Goal: Information Seeking & Learning: Learn about a topic

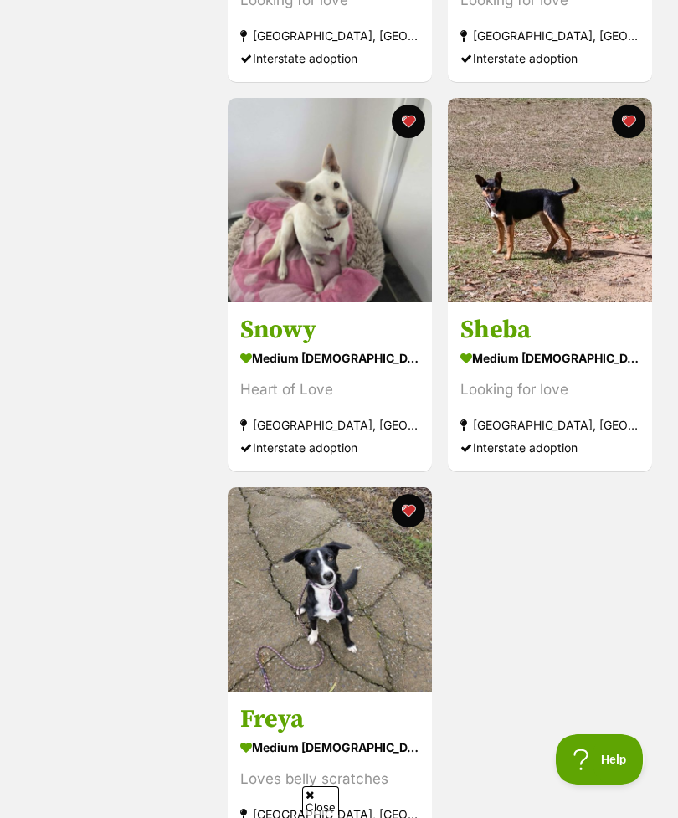
scroll to position [952, 0]
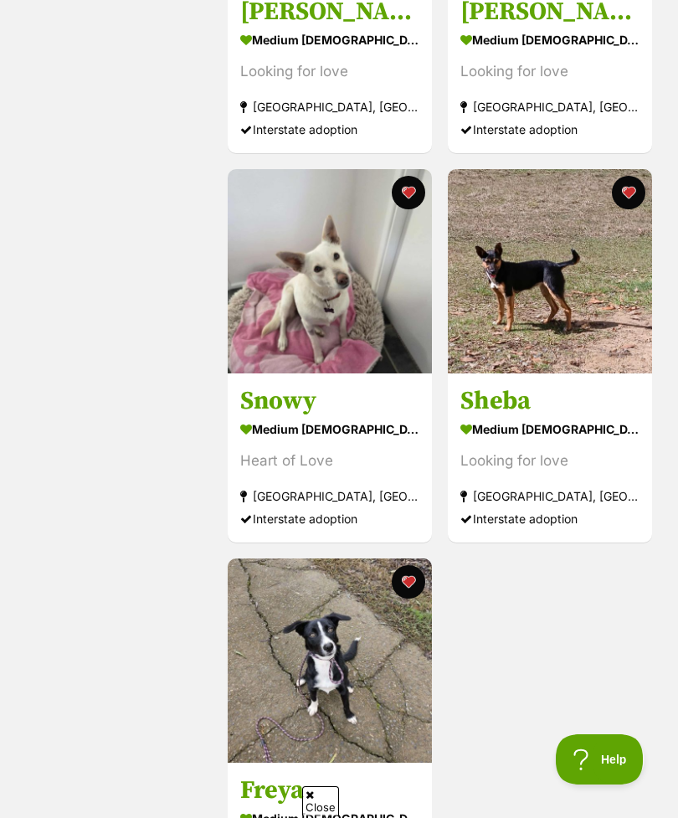
click at [573, 449] on div "Looking for love" at bounding box center [549, 460] width 179 height 23
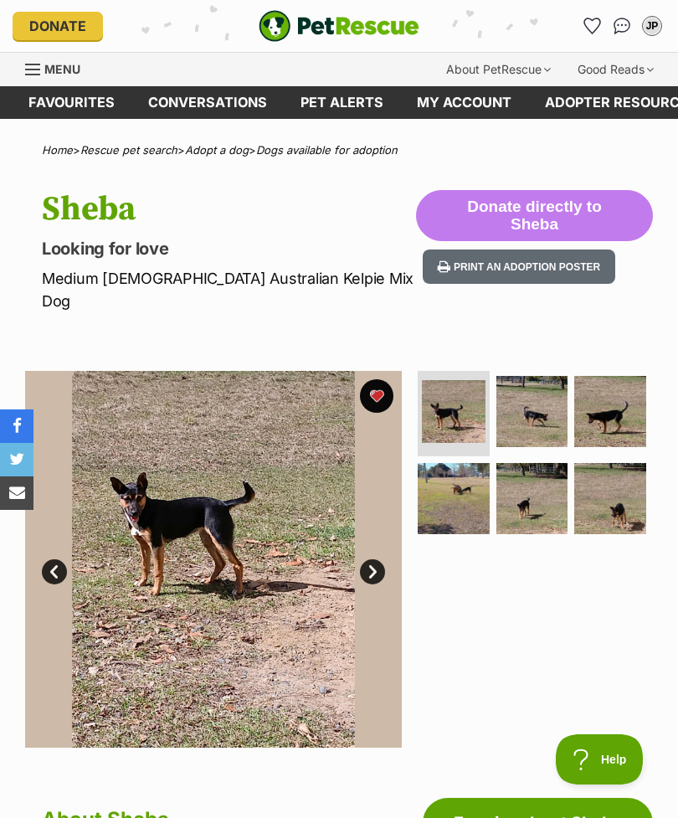
click at [536, 386] on img at bounding box center [532, 412] width 72 height 72
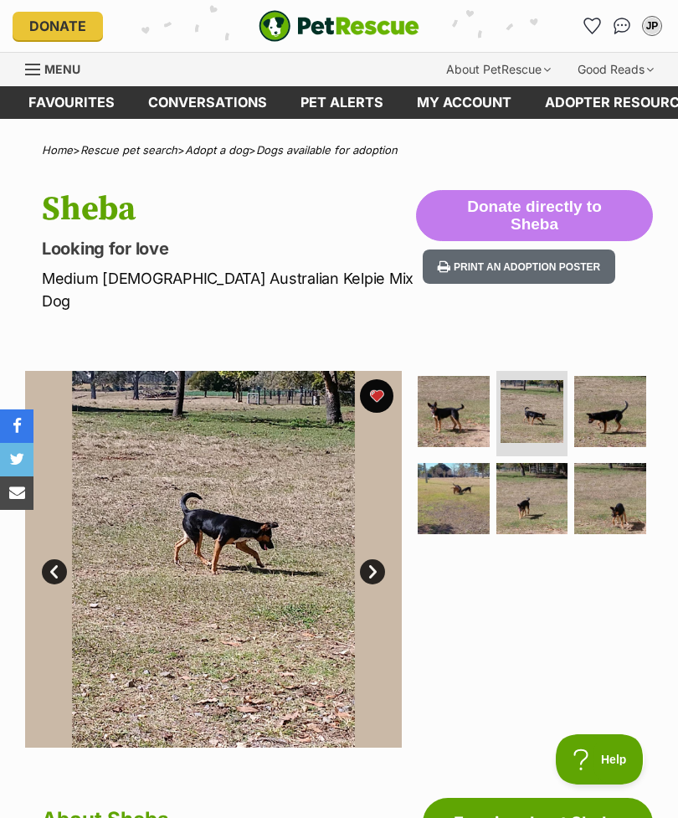
click at [610, 394] on img at bounding box center [610, 412] width 72 height 72
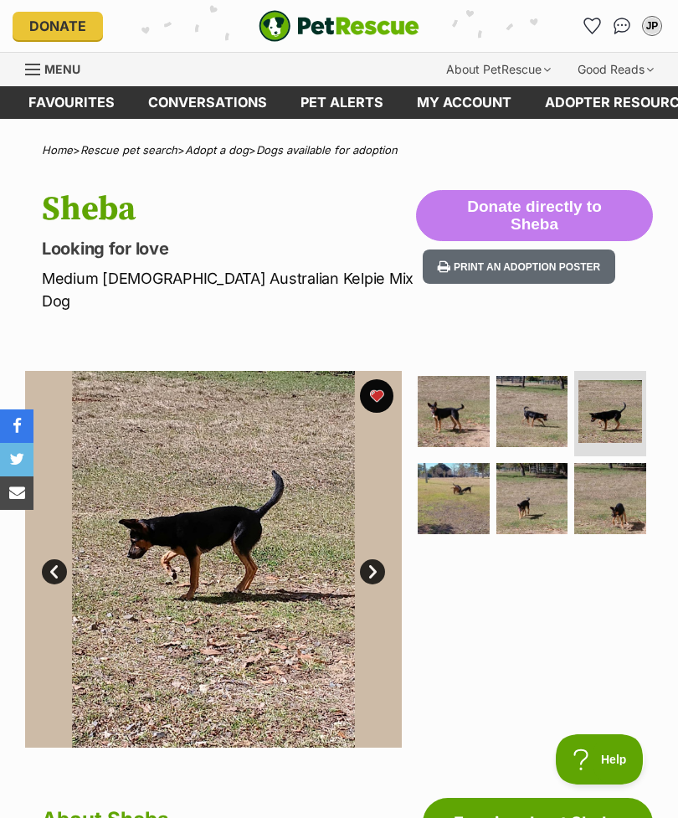
click at [505, 485] on img at bounding box center [532, 499] width 72 height 72
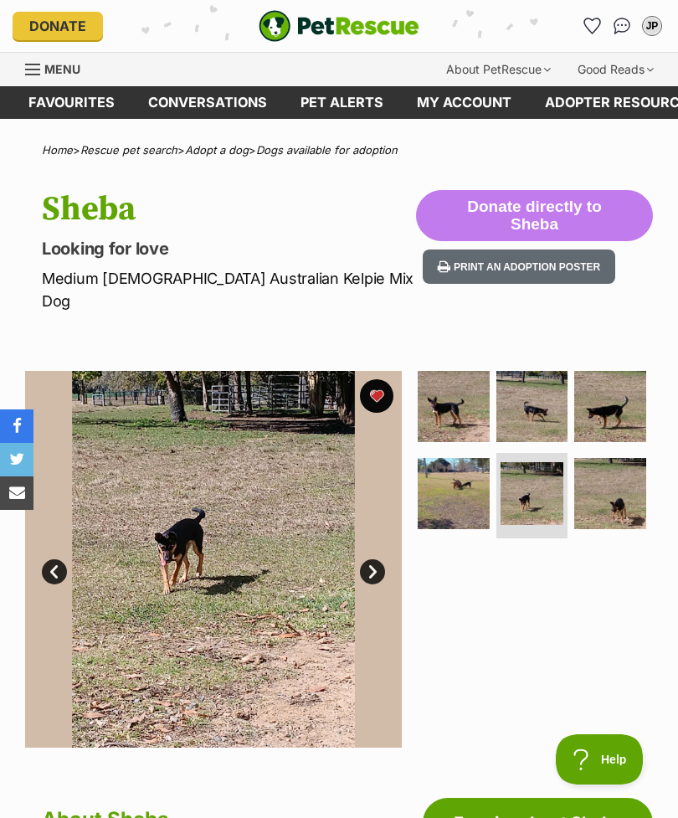
click at [608, 486] on img at bounding box center [610, 494] width 72 height 72
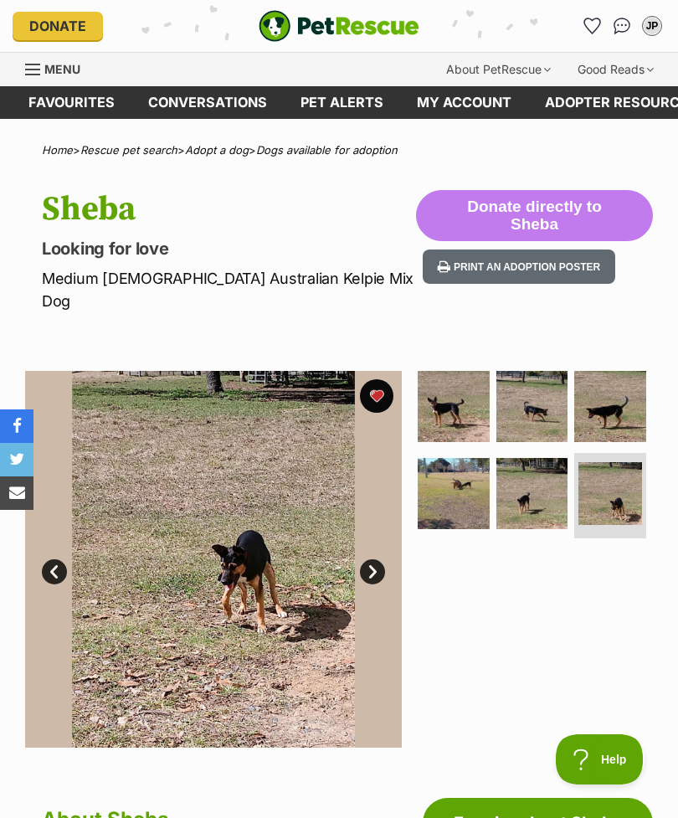
click at [473, 382] on img at bounding box center [454, 407] width 72 height 72
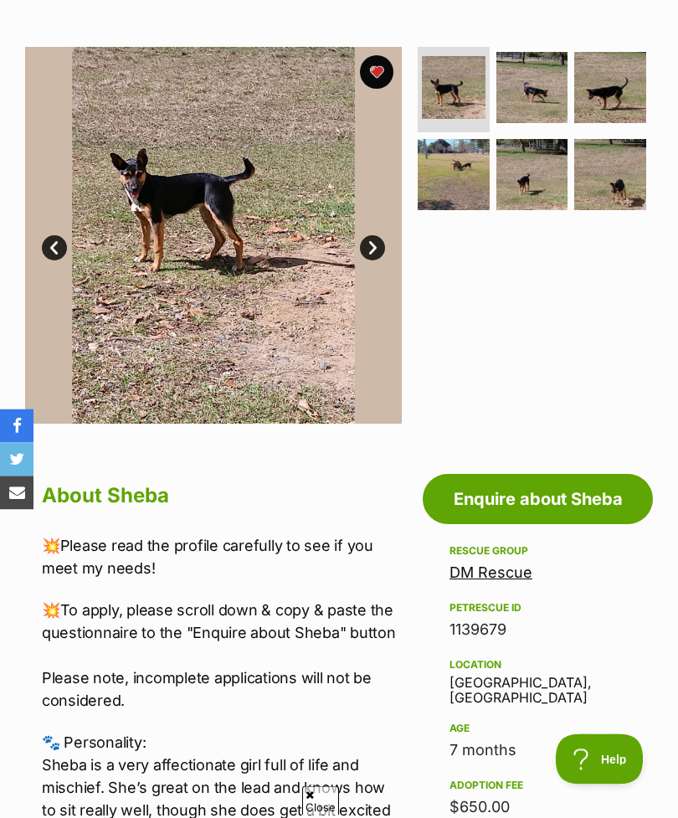
scroll to position [322, 0]
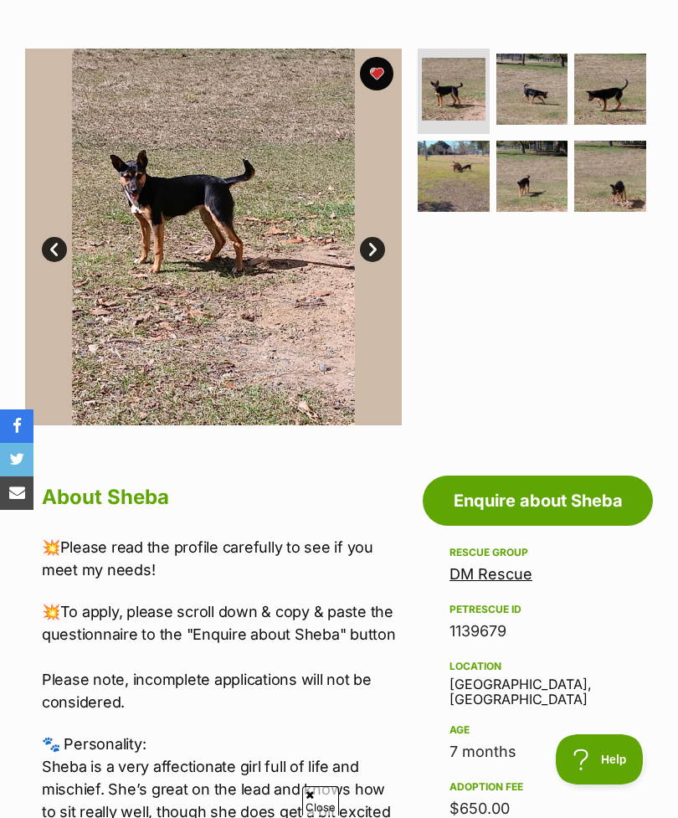
click at [519, 565] on link "DM Rescue" at bounding box center [490, 574] width 83 height 18
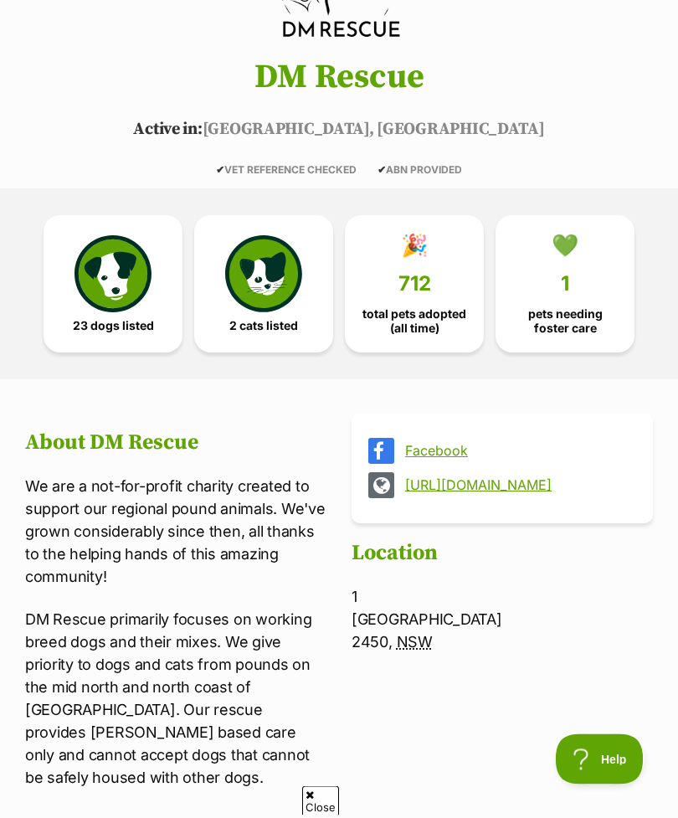
scroll to position [330, 0]
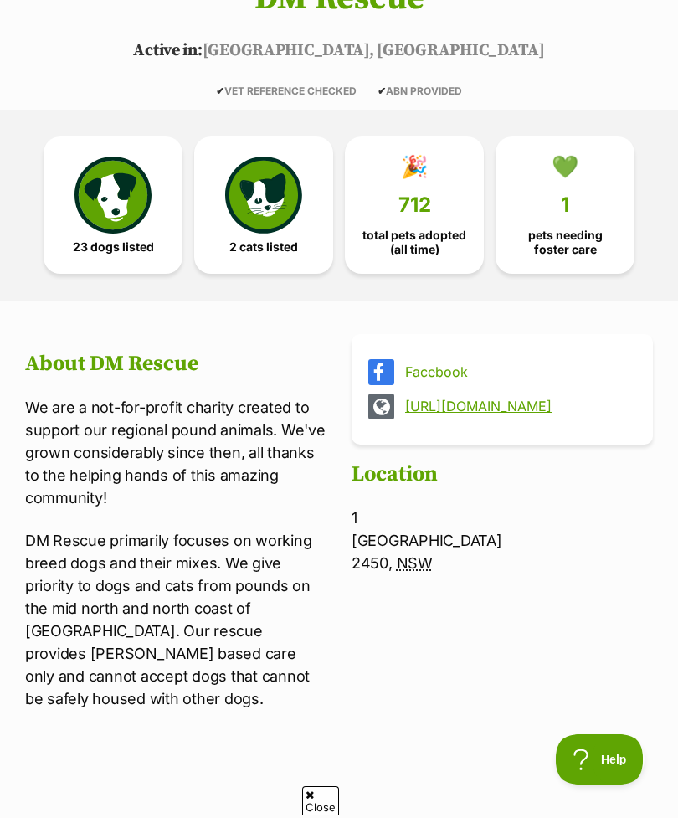
click at [528, 425] on div "Facebook https://dmrescue.com.au/" at bounding box center [501, 389] width 301 height 110
click at [536, 398] on link "https://dmrescue.com.au/" at bounding box center [517, 405] width 224 height 15
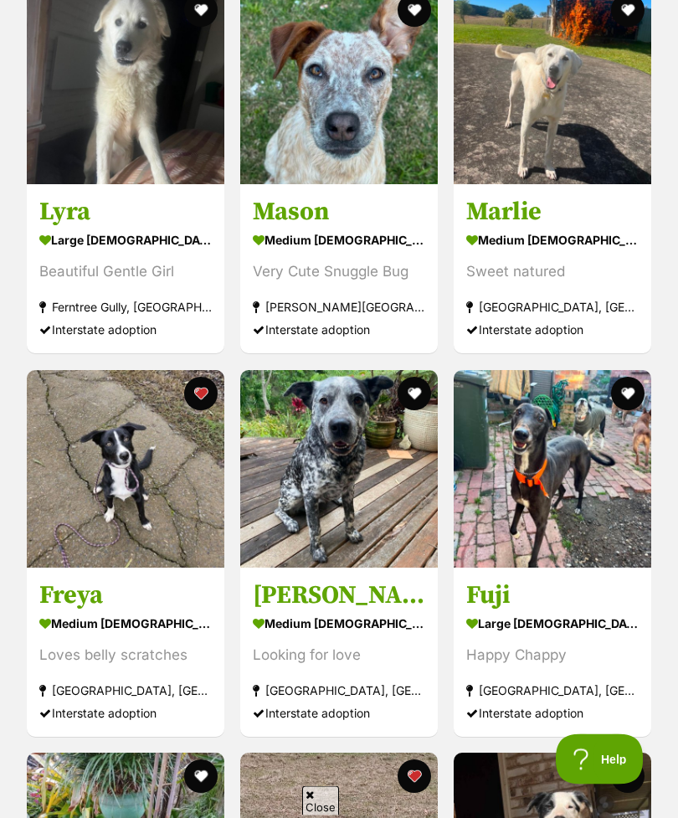
scroll to position [1478, 0]
click at [181, 513] on img at bounding box center [125, 468] width 197 height 197
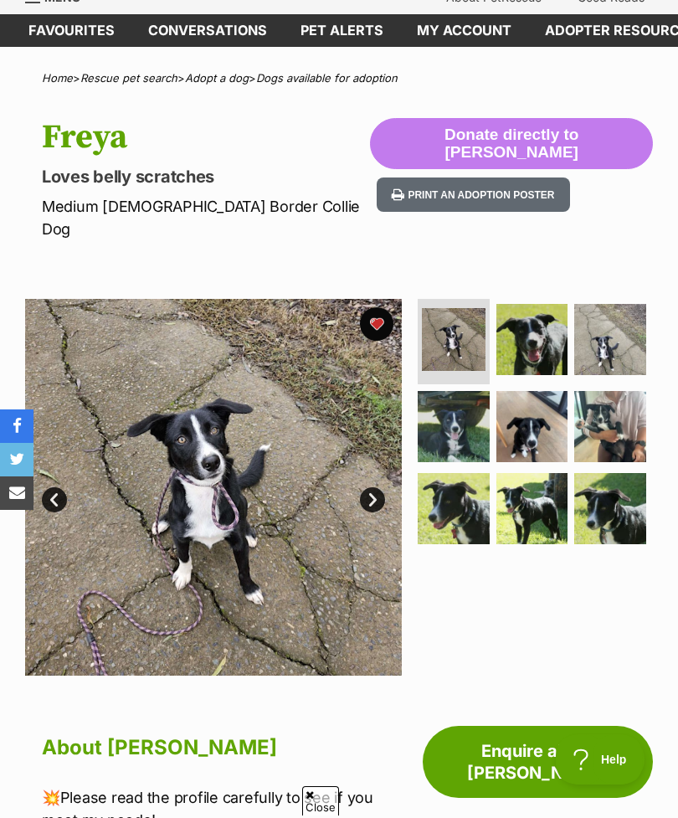
scroll to position [75, 0]
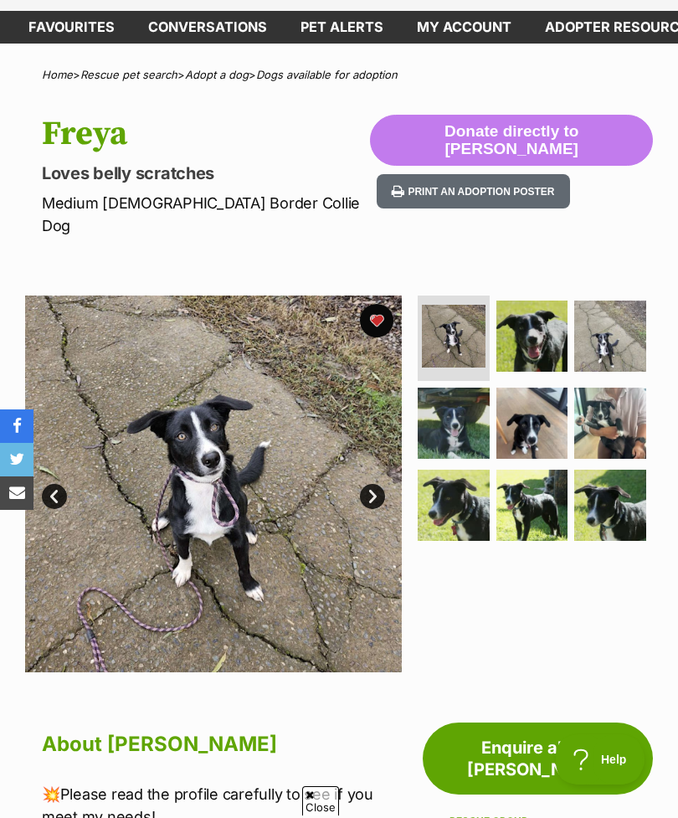
click at [380, 484] on link "Next" at bounding box center [372, 496] width 25 height 25
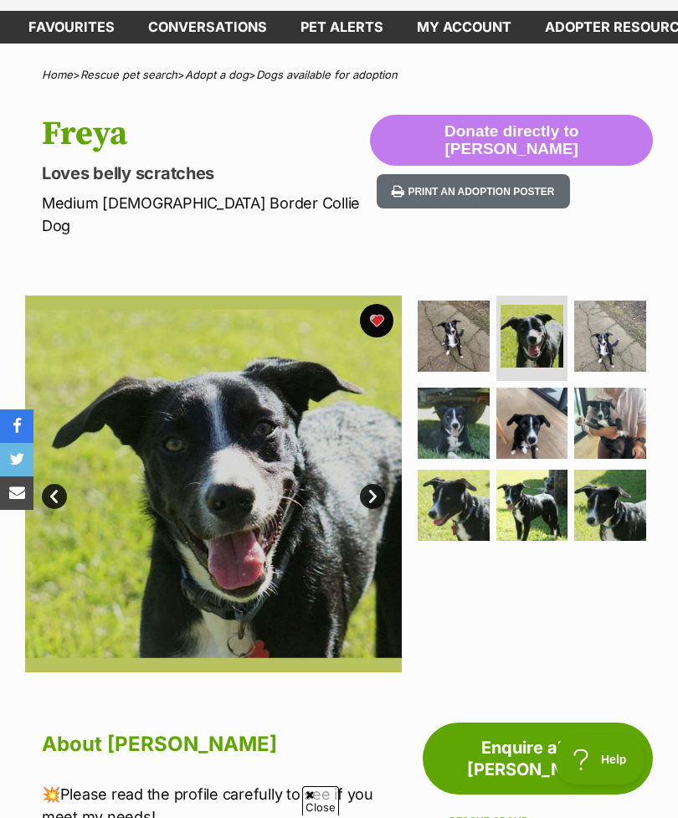
click at [380, 484] on link "Next" at bounding box center [372, 496] width 25 height 25
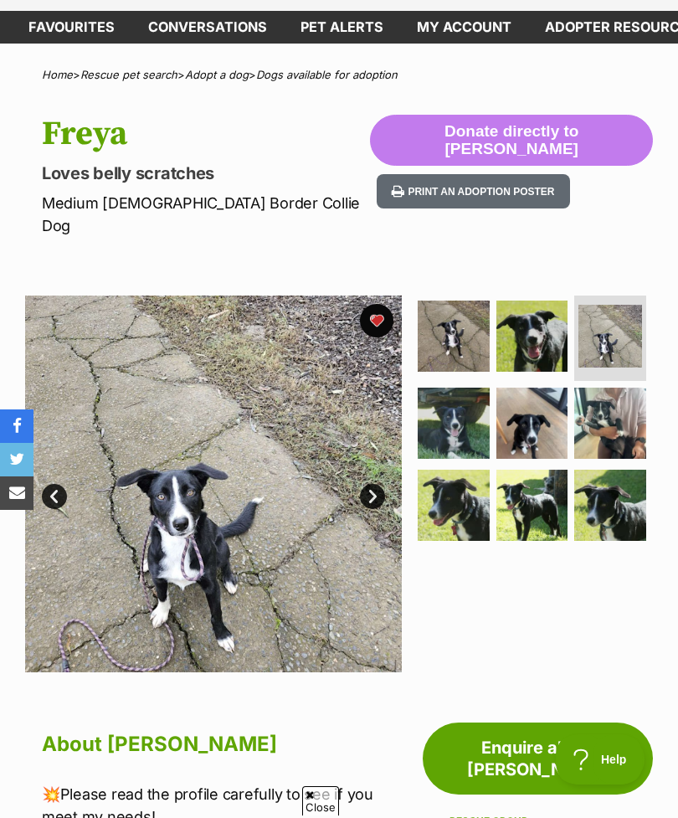
click at [379, 484] on link "Next" at bounding box center [372, 496] width 25 height 25
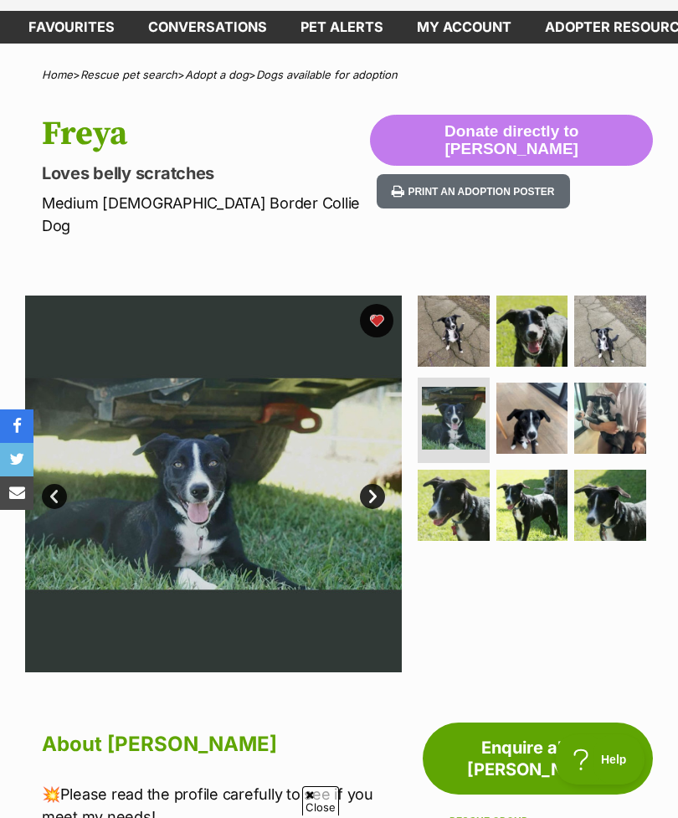
click at [377, 484] on link "Next" at bounding box center [372, 496] width 25 height 25
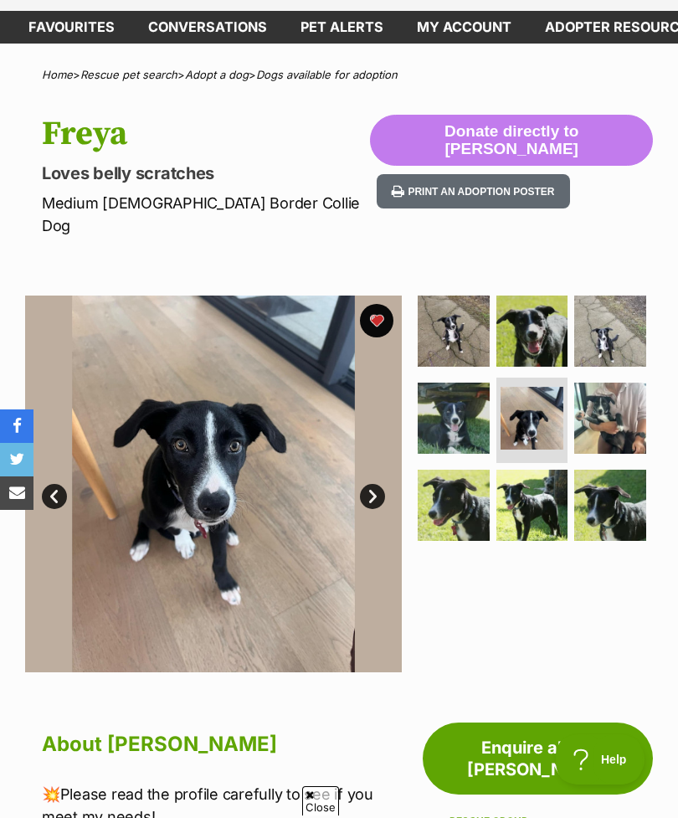
click at [382, 484] on link "Next" at bounding box center [372, 496] width 25 height 25
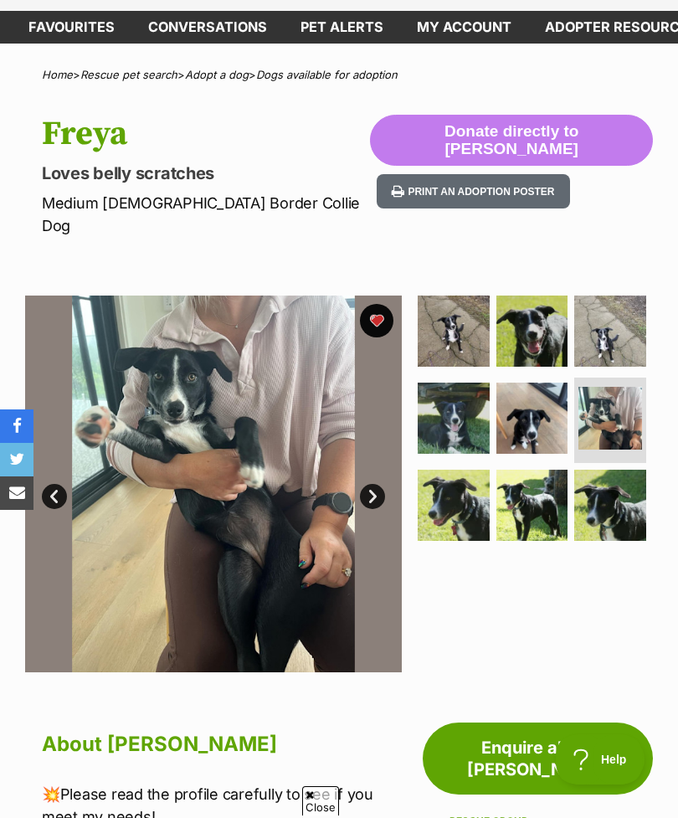
click at [367, 484] on link "Next" at bounding box center [372, 496] width 25 height 25
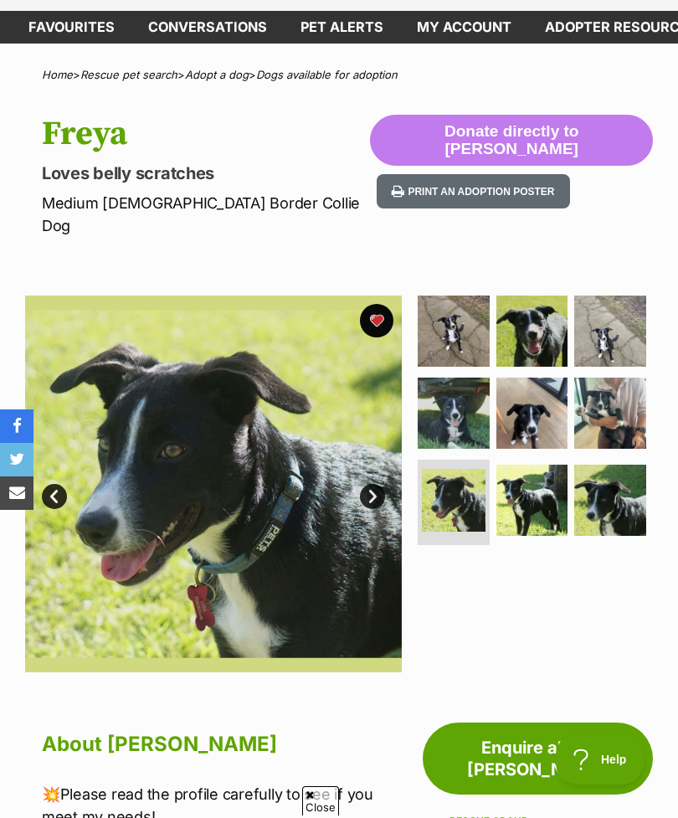
click at [375, 484] on link "Next" at bounding box center [372, 496] width 25 height 25
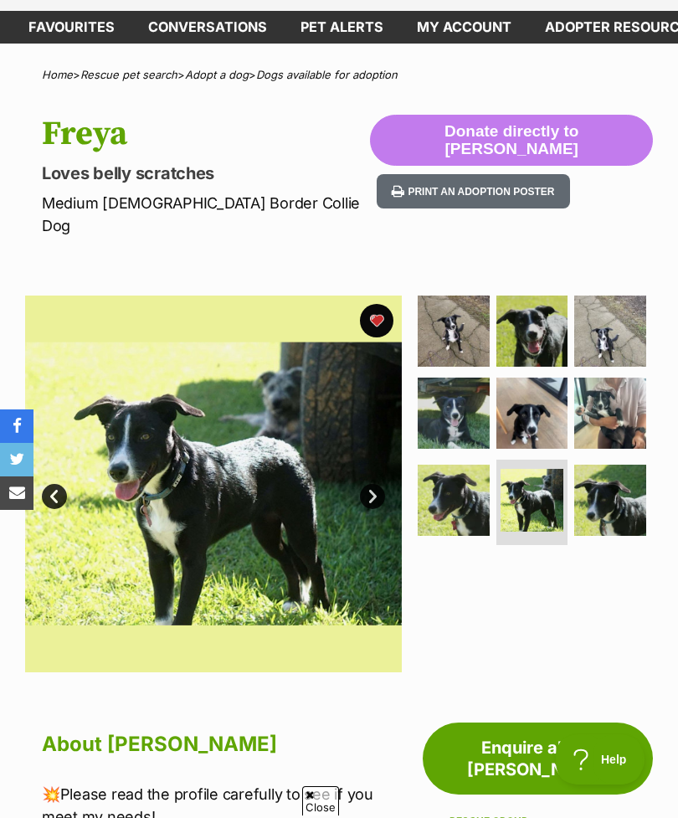
click at [382, 484] on link "Next" at bounding box center [372, 496] width 25 height 25
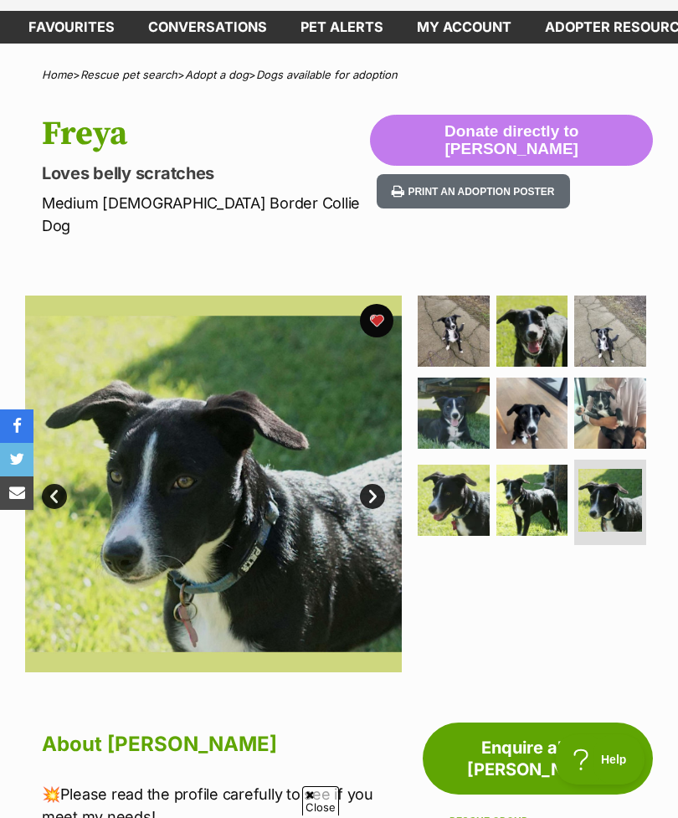
click at [363, 484] on link "Next" at bounding box center [372, 496] width 25 height 25
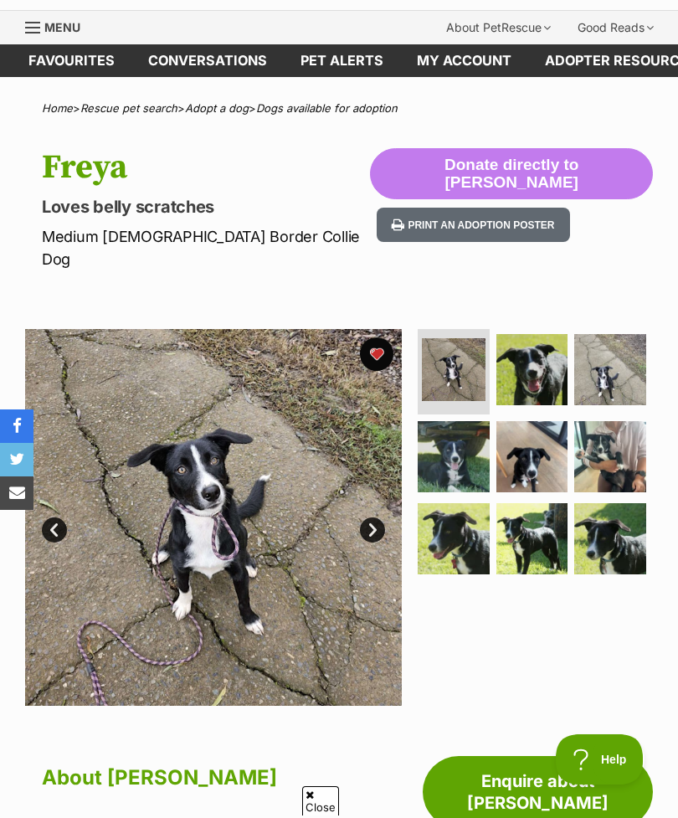
scroll to position [0, 0]
